Goal: Task Accomplishment & Management: Manage account settings

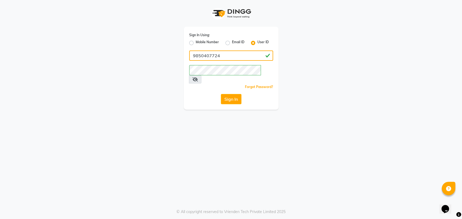
click at [226, 55] on input "9850407724" at bounding box center [231, 56] width 84 height 10
paste input "dingg123"
click at [226, 55] on input "dingg123" at bounding box center [231, 56] width 84 height 10
type input "dingg123"
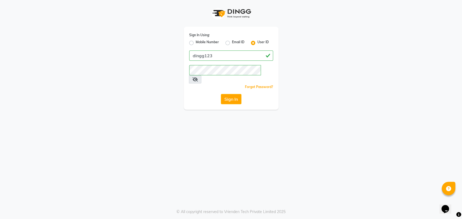
click at [204, 94] on div "Sign In" at bounding box center [231, 99] width 84 height 10
click at [231, 94] on button "Sign In" at bounding box center [231, 99] width 21 height 10
click at [219, 54] on input "dingg123" at bounding box center [231, 56] width 84 height 10
click at [196, 42] on label "Mobile Number" at bounding box center [207, 43] width 23 height 6
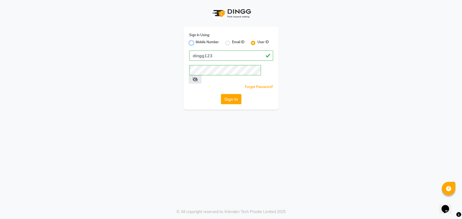
click at [196, 42] on input "Mobile Number" at bounding box center [198, 42] width 4 height 4
radio input "true"
radio input "false"
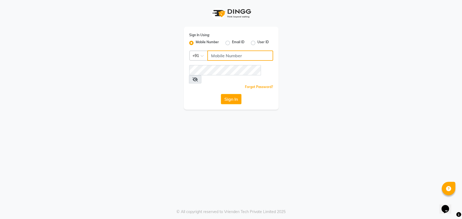
click at [210, 52] on input "Username" at bounding box center [240, 56] width 66 height 10
type input "3216549870"
click at [238, 94] on button "Sign In" at bounding box center [231, 99] width 21 height 10
